Goal: Answer question/provide support: Participate in discussion

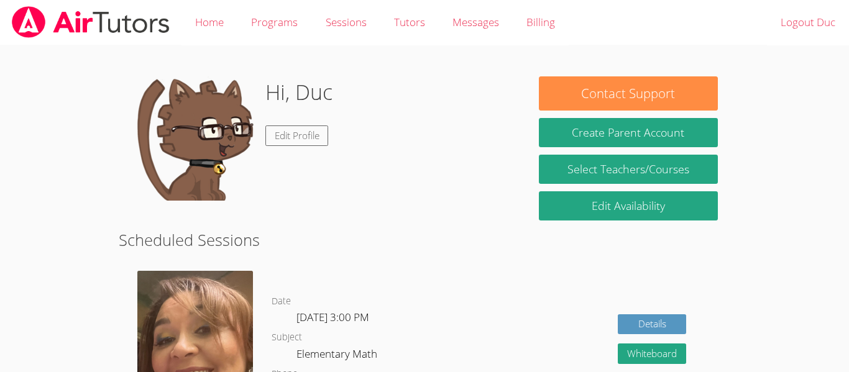
scroll to position [175, 0]
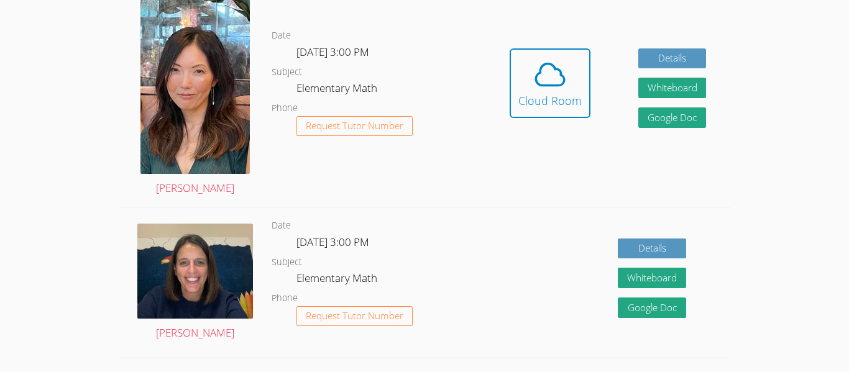
scroll to position [286, 0]
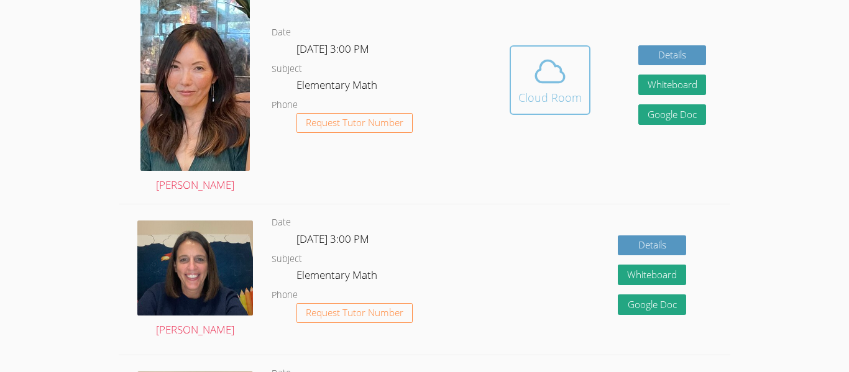
click at [548, 99] on div "Cloud Room" at bounding box center [549, 97] width 63 height 17
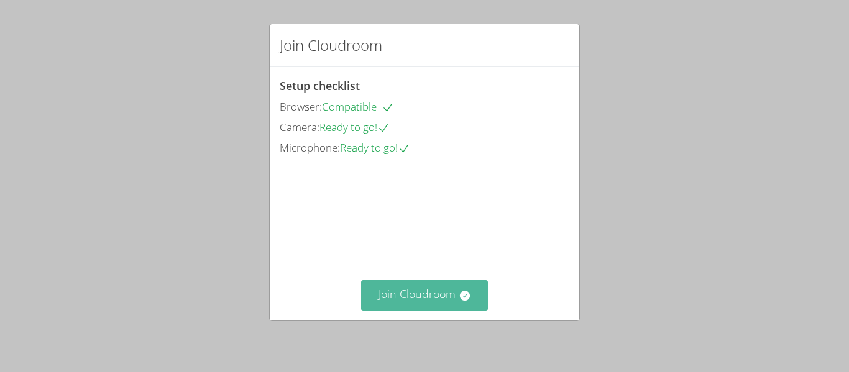
click at [425, 293] on button "Join Cloudroom" at bounding box center [424, 295] width 127 height 30
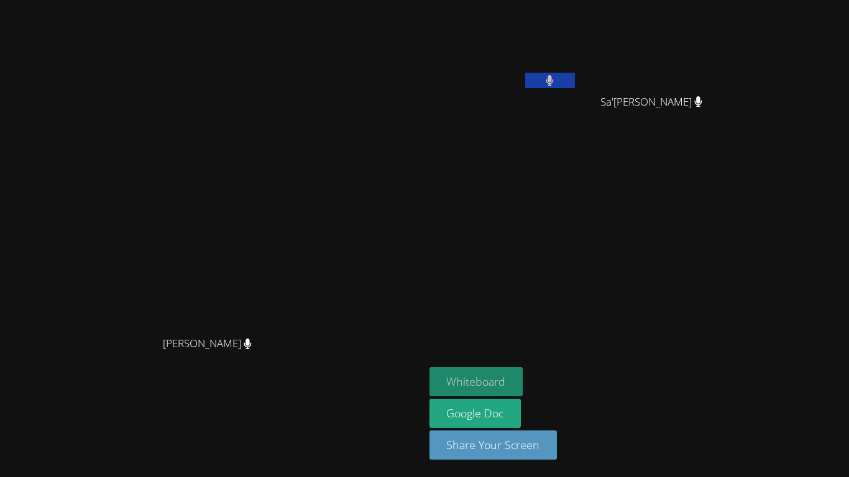
click at [523, 370] on button "Whiteboard" at bounding box center [476, 381] width 94 height 29
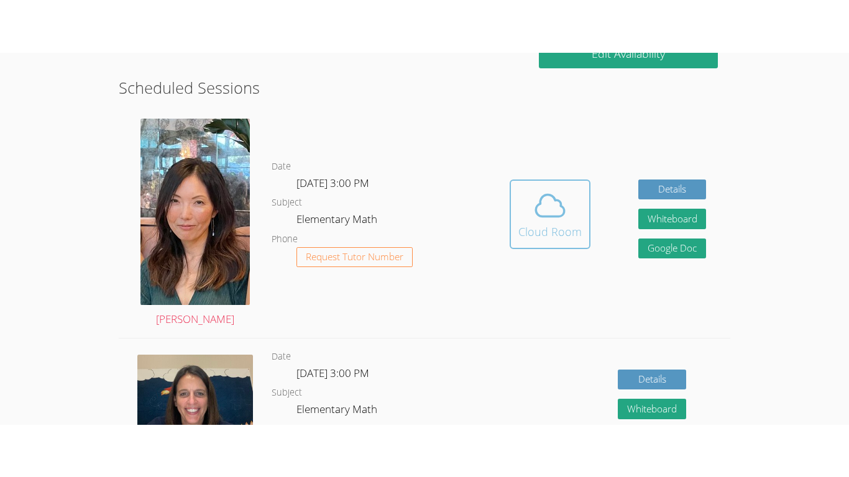
scroll to position [249, 0]
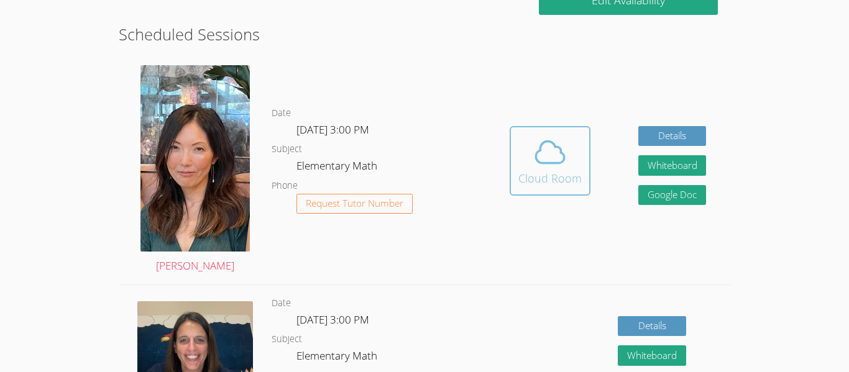
click at [554, 162] on icon at bounding box center [550, 152] width 35 height 35
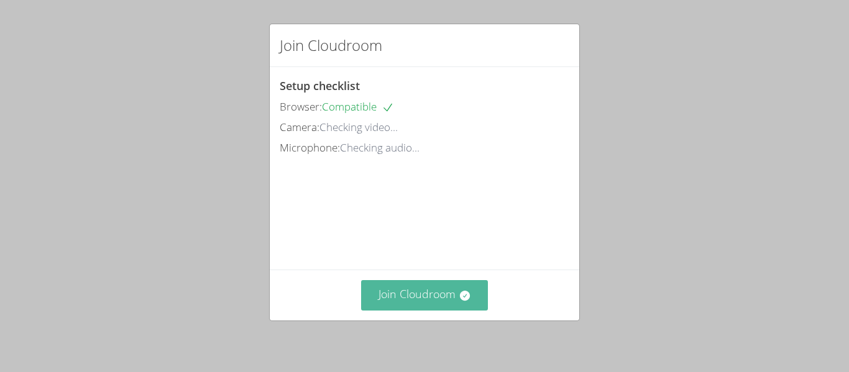
click at [416, 293] on button "Join Cloudroom" at bounding box center [424, 295] width 127 height 30
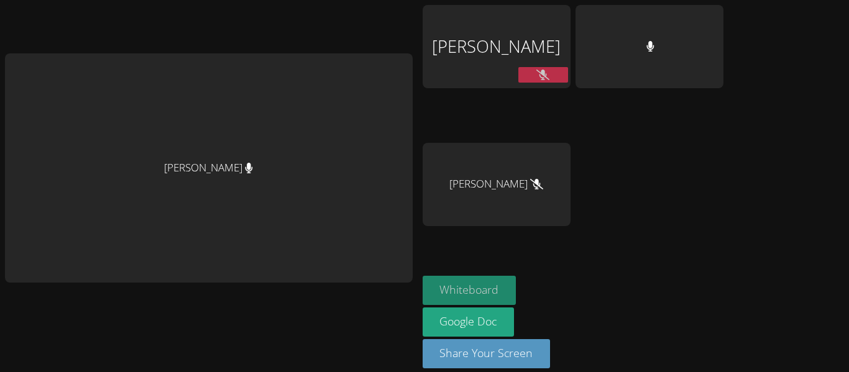
click at [496, 276] on button "Whiteboard" at bounding box center [470, 290] width 94 height 29
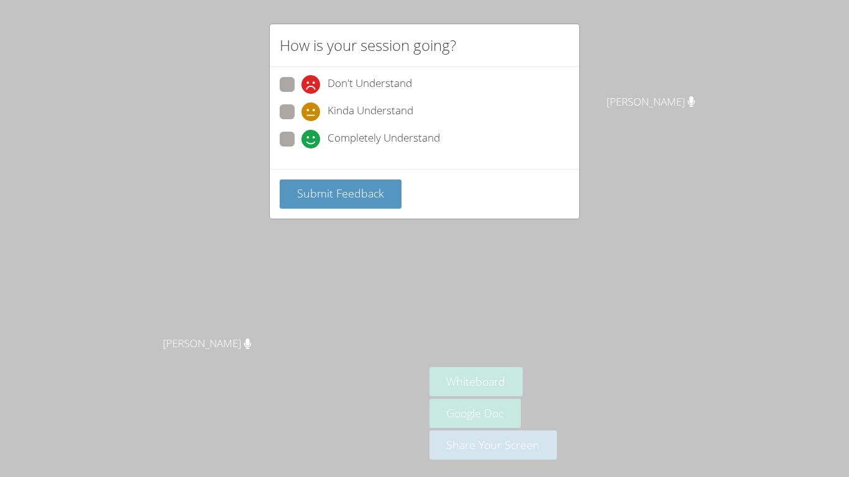
click at [301, 121] on span at bounding box center [301, 121] width 0 height 0
click at [301, 115] on input "Kinda Understand" at bounding box center [306, 109] width 11 height 11
radio input "true"
click at [301, 149] on span at bounding box center [301, 149] width 0 height 0
click at [301, 137] on input "Completely Understand" at bounding box center [306, 137] width 11 height 11
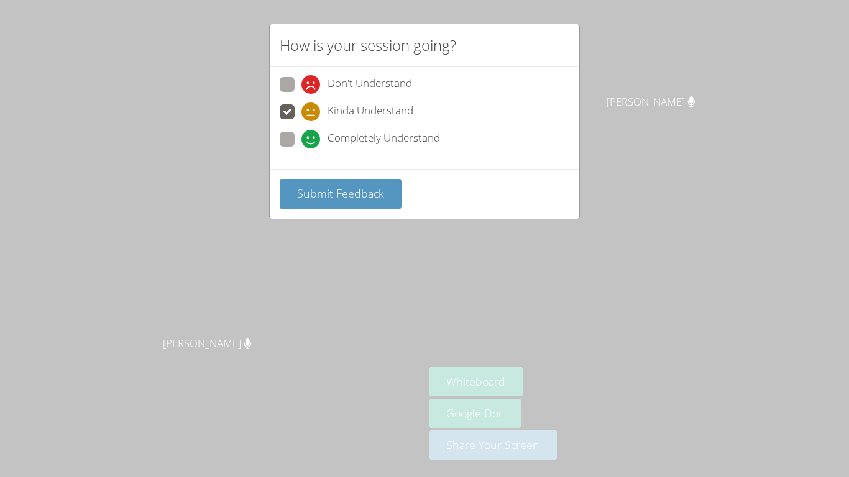
radio input "true"
click at [307, 180] on button "Submit Feedback" at bounding box center [341, 194] width 122 height 29
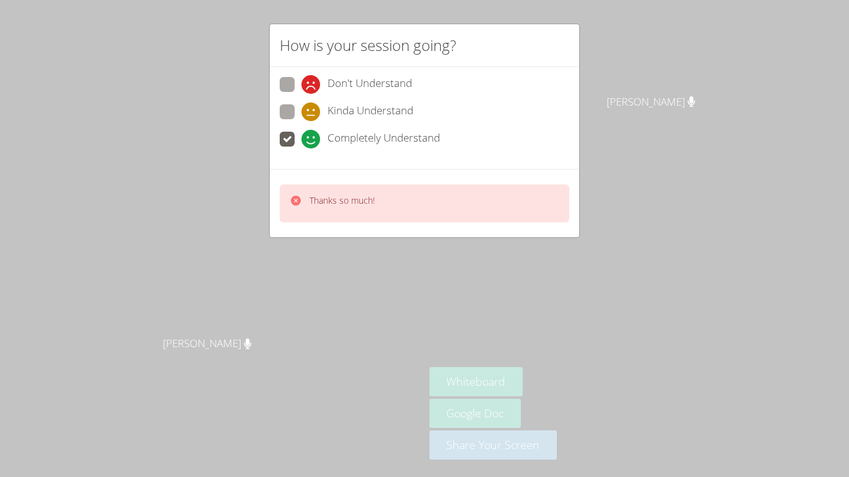
click at [300, 172] on div "Thanks so much!" at bounding box center [424, 203] width 309 height 68
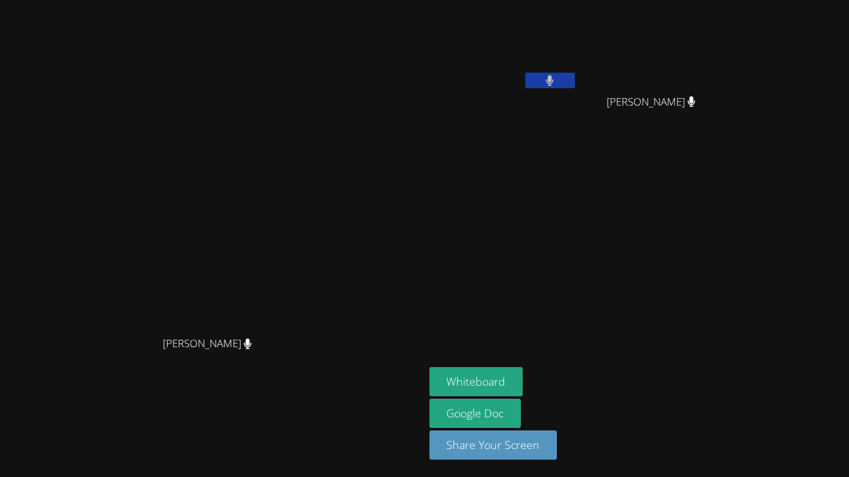
click at [305, 139] on video at bounding box center [212, 214] width 186 height 233
click at [523, 372] on button "Whiteboard" at bounding box center [476, 381] width 94 height 29
